Goal: Information Seeking & Learning: Learn about a topic

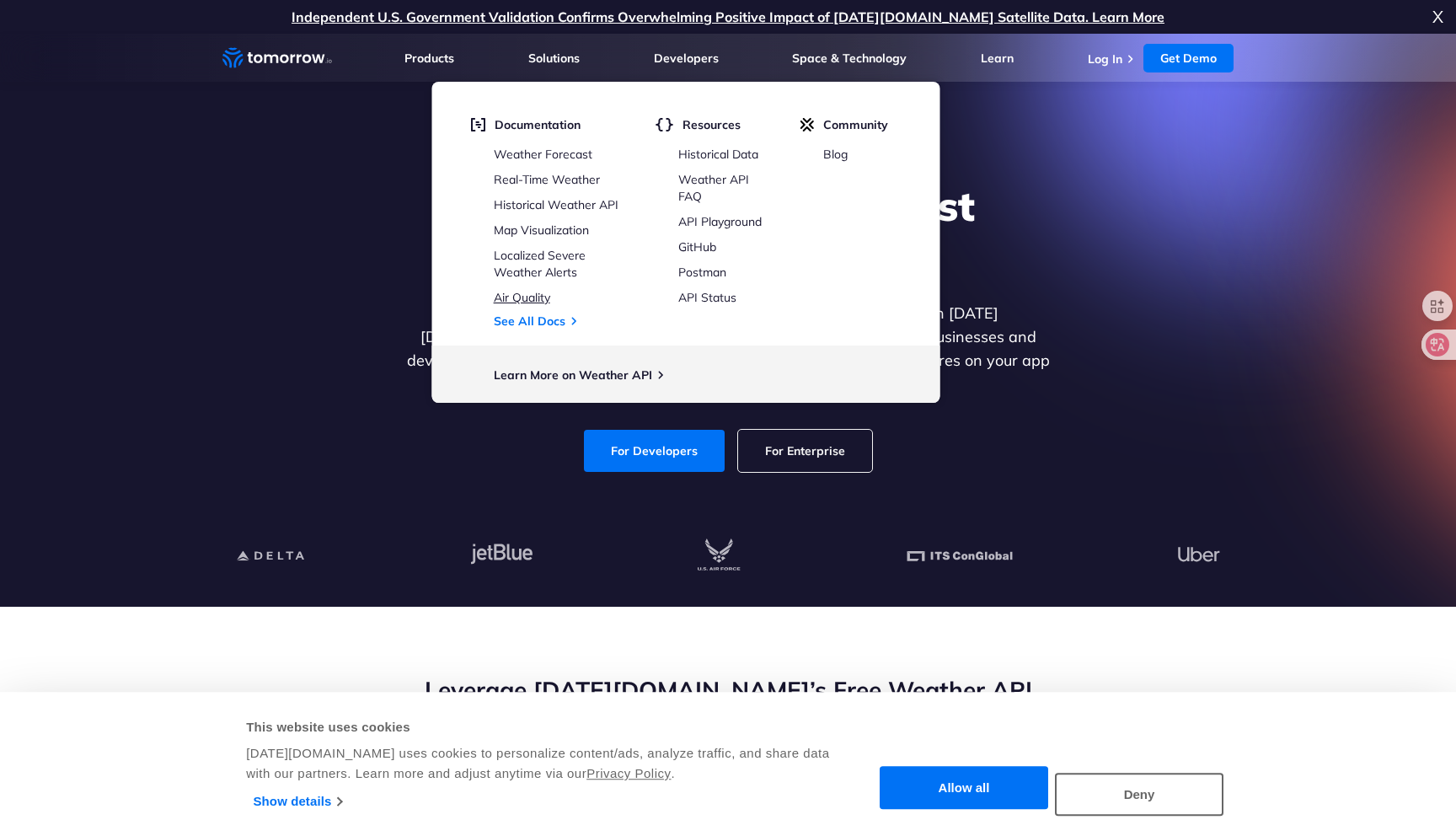
click at [537, 297] on link "Air Quality" at bounding box center [522, 297] width 57 height 15
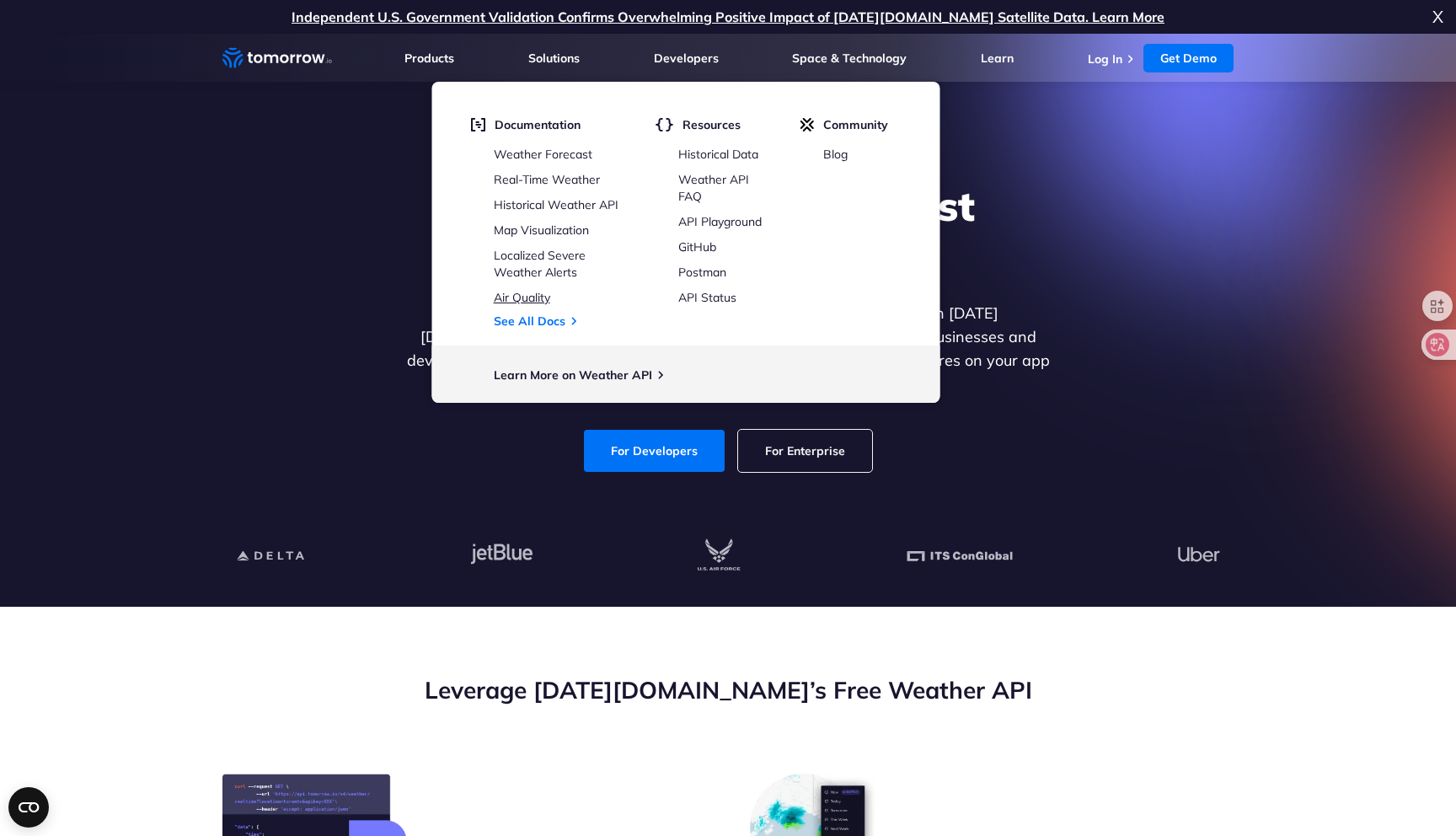
click at [524, 300] on link "Air Quality" at bounding box center [522, 297] width 57 height 15
click at [534, 321] on link "See All Docs" at bounding box center [529, 321] width 72 height 15
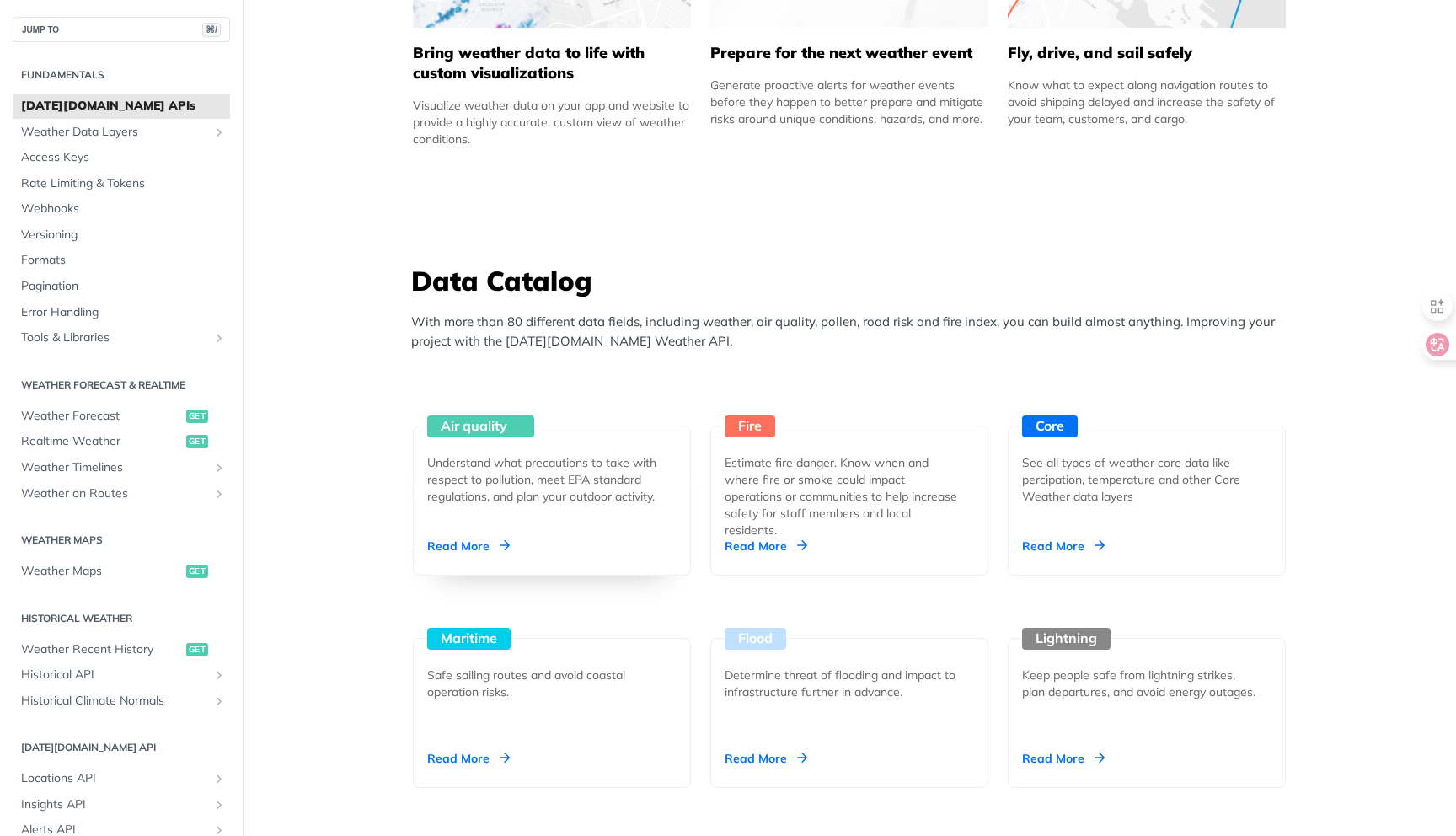
scroll to position [1568, 0]
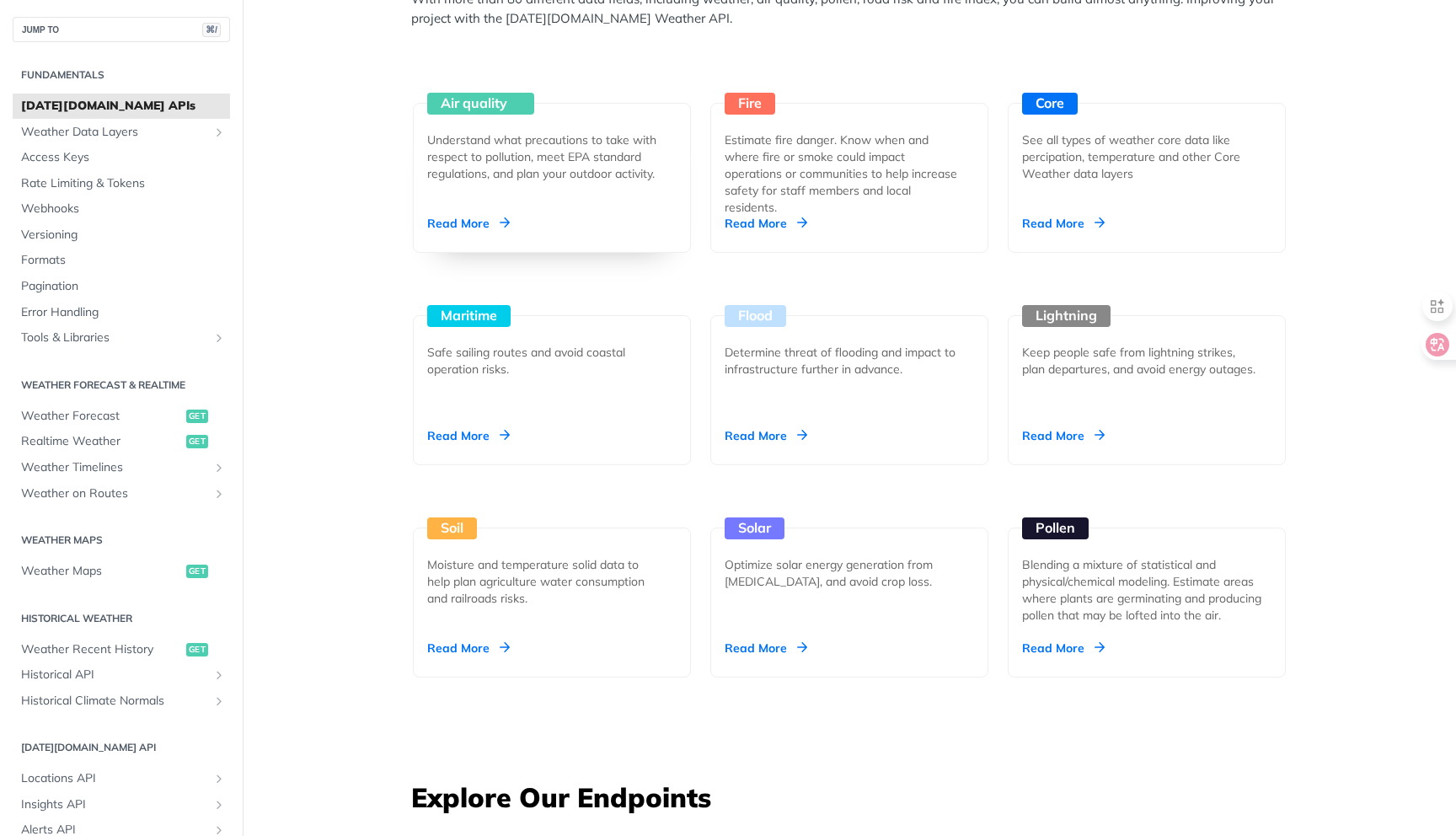
click at [486, 224] on div "Read More" at bounding box center [468, 224] width 82 height 17
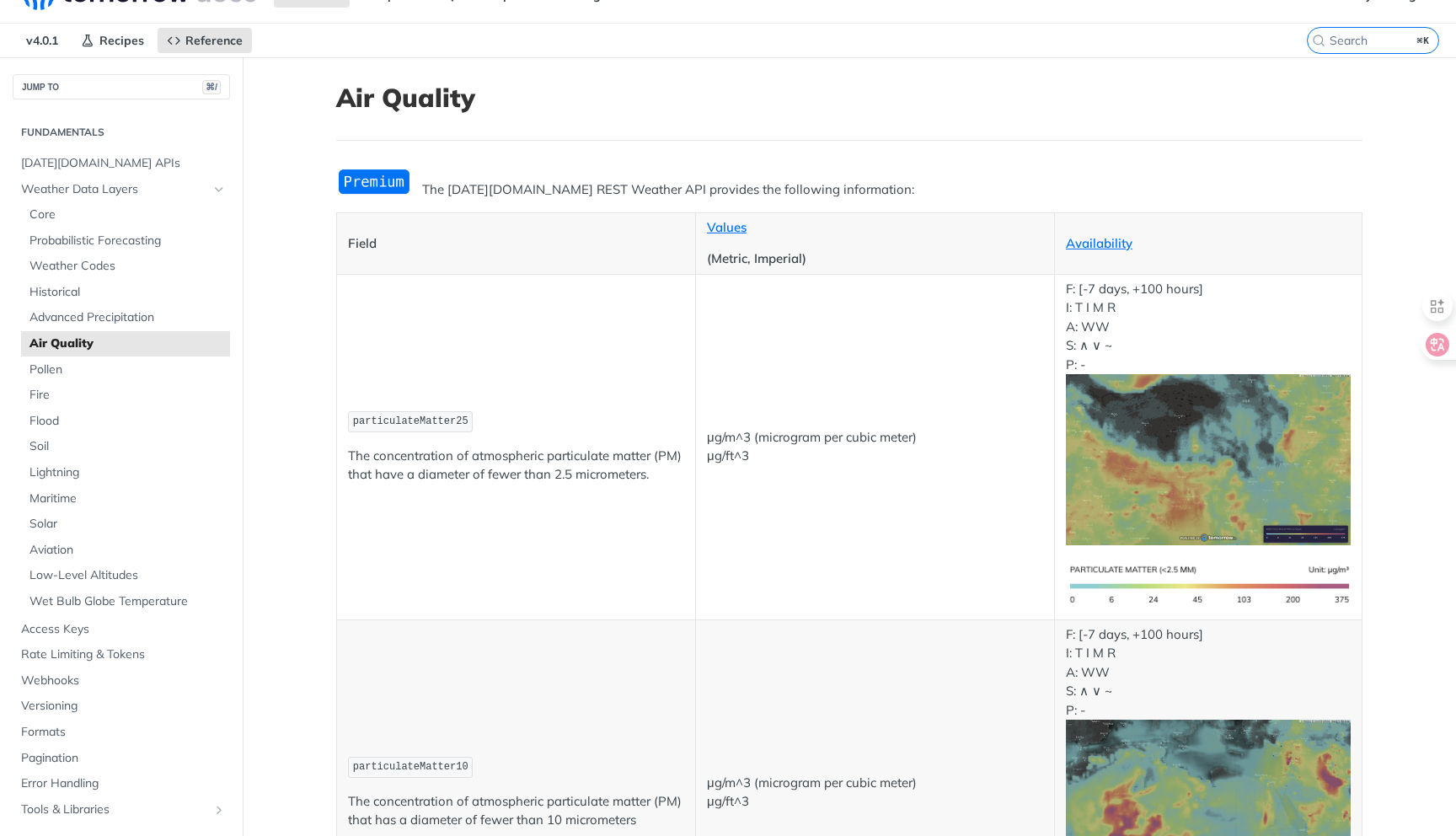
scroll to position [30, 0]
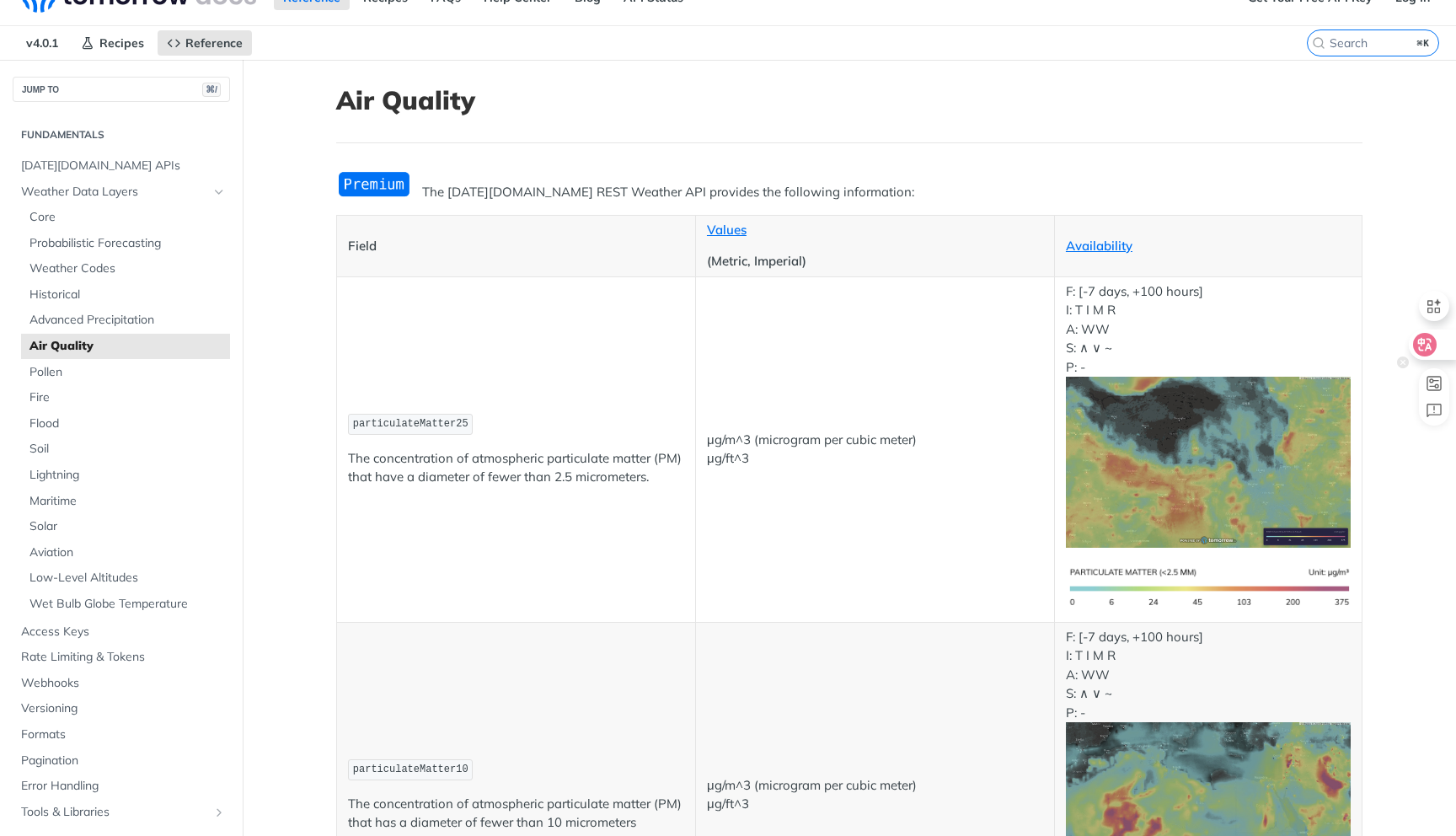
click at [1429, 347] on icon at bounding box center [1424, 344] width 15 height 14
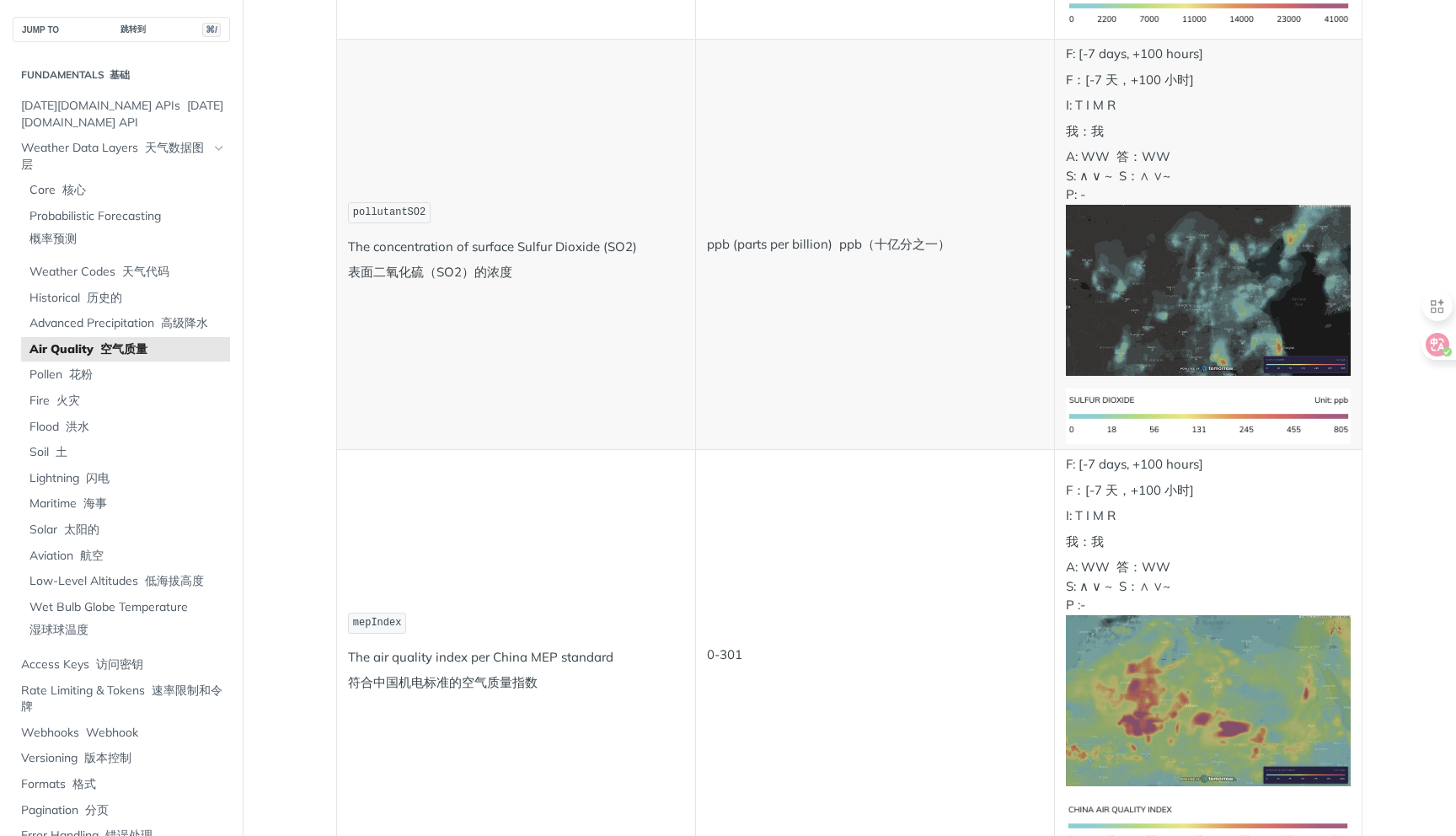
scroll to position [2207, 0]
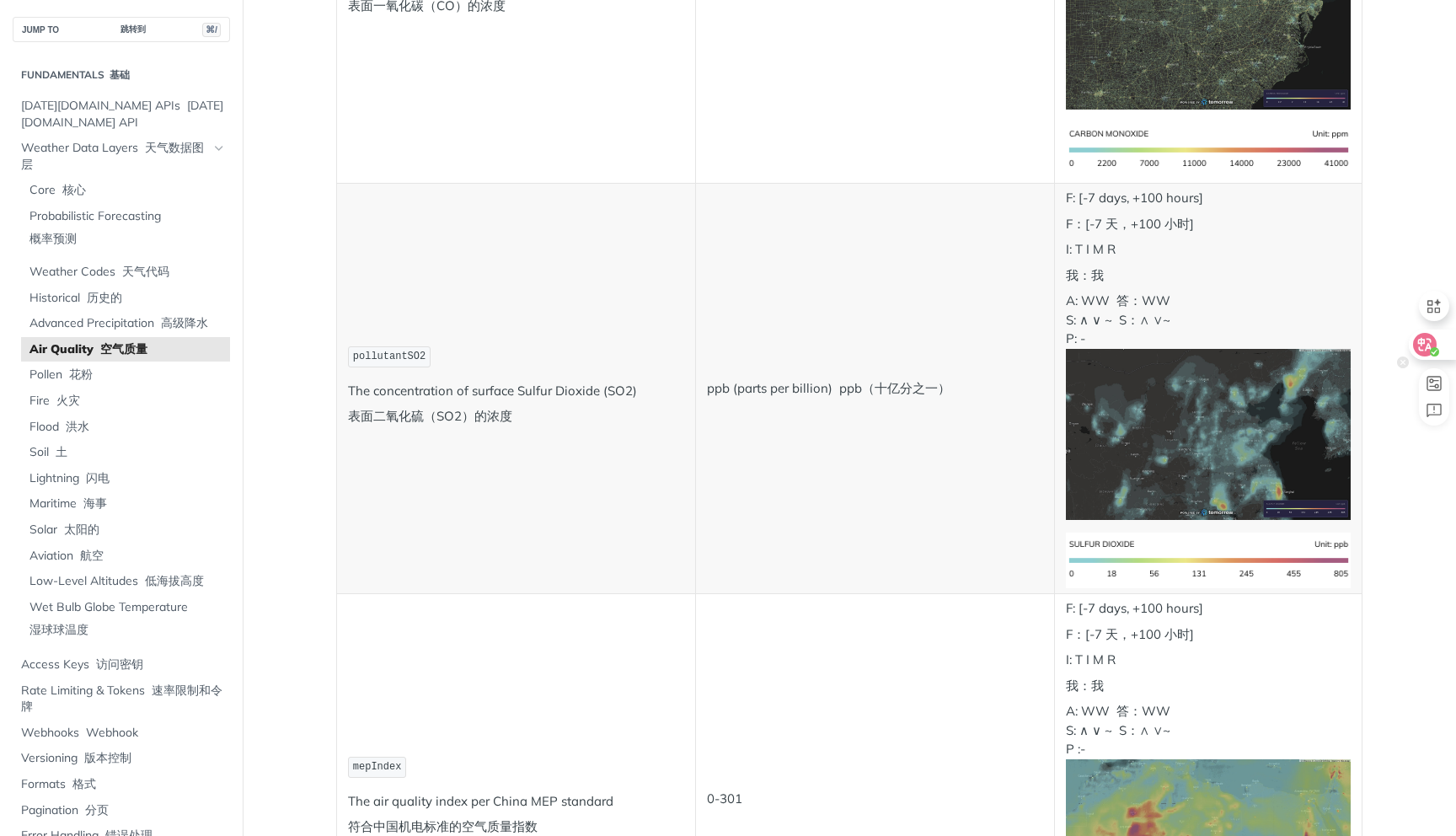
click at [1429, 343] on icon at bounding box center [1424, 344] width 17 height 17
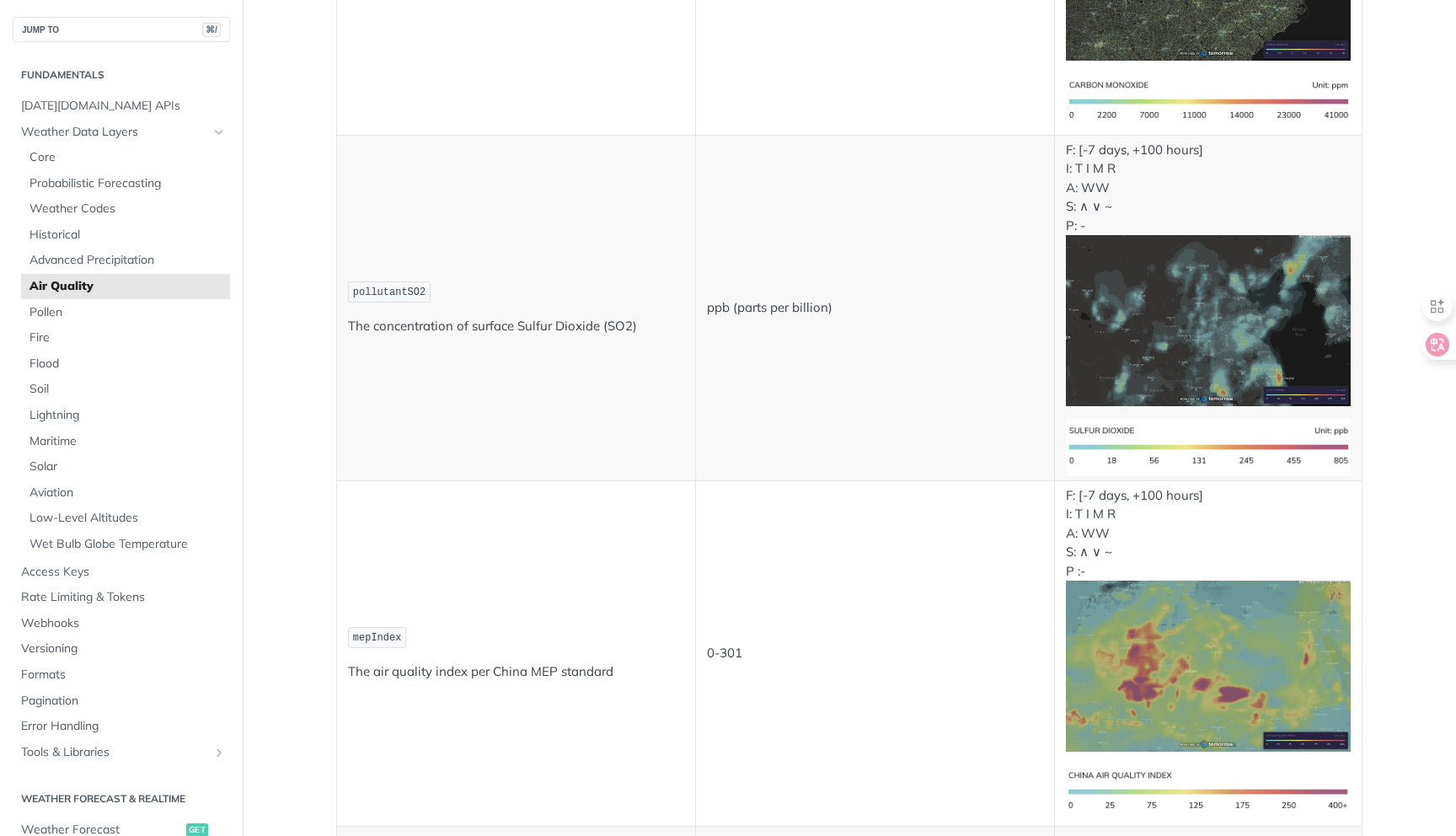
click at [1011, 288] on td "ppb (parts per billion)" at bounding box center [874, 307] width 359 height 345
